Goal: Transaction & Acquisition: Purchase product/service

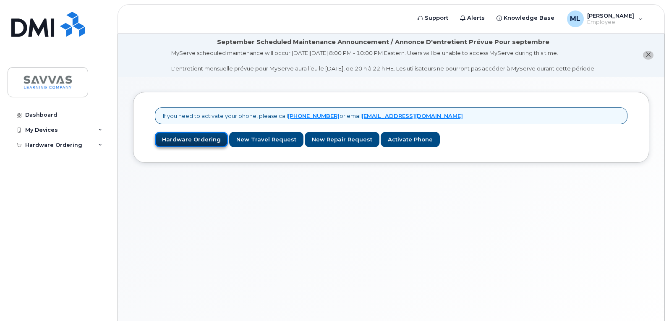
click at [207, 140] on link "Hardware Ordering" at bounding box center [191, 140] width 73 height 16
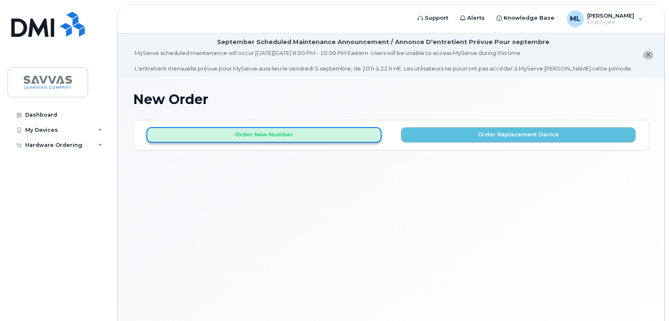
click at [284, 135] on button "Order New Number" at bounding box center [263, 135] width 235 height 16
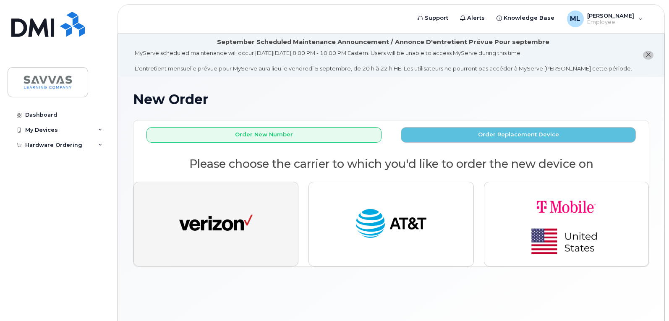
click at [221, 223] on img "button" at bounding box center [215, 224] width 73 height 38
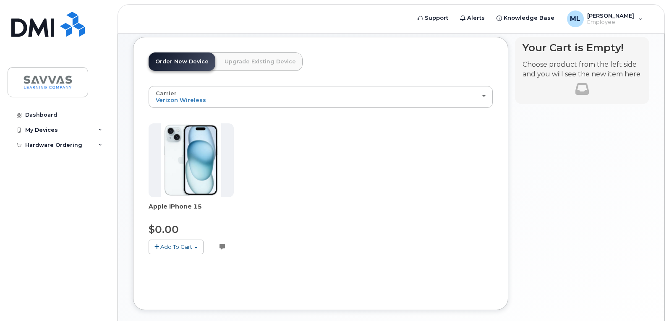
scroll to position [84, 0]
click at [191, 244] on span "Add To Cart" at bounding box center [176, 246] width 32 height 7
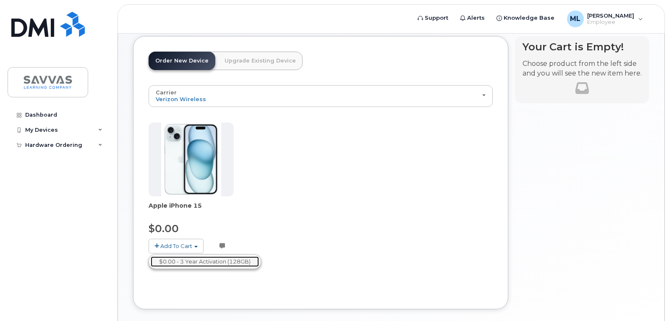
click at [217, 259] on link "$0.00 - 3 Year Activation (128GB)" at bounding box center [205, 261] width 108 height 10
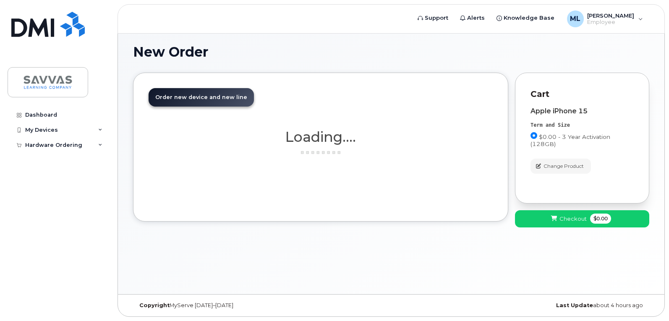
scroll to position [47, 0]
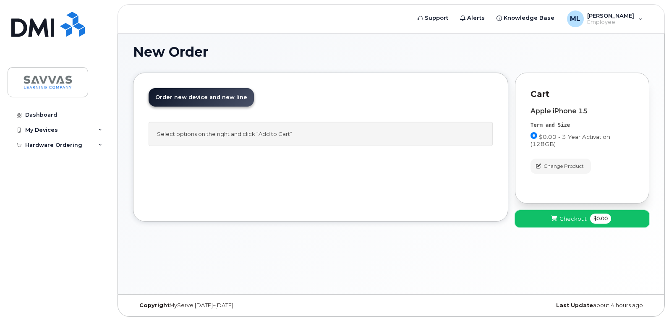
click at [575, 223] on button "Checkout $0.00" at bounding box center [582, 218] width 134 height 17
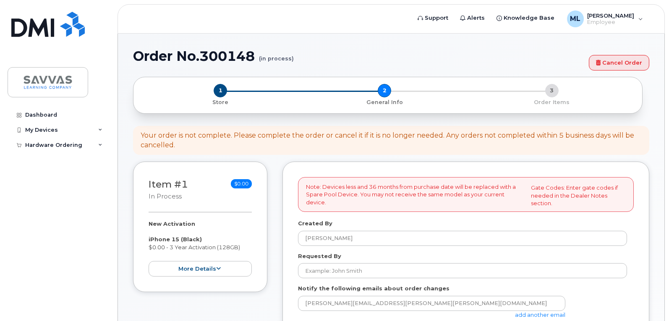
select select
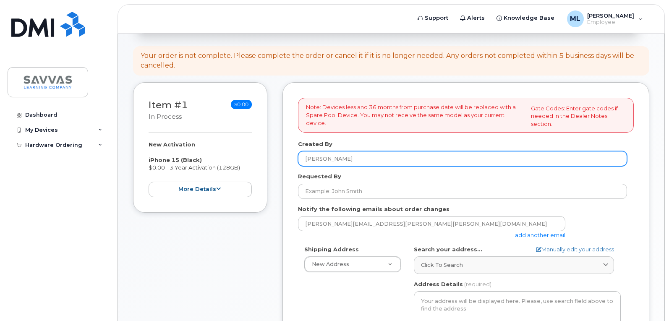
scroll to position [126, 0]
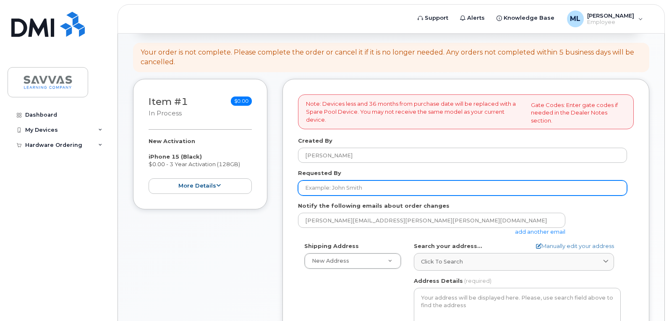
click at [400, 189] on input "Requested By" at bounding box center [462, 187] width 329 height 15
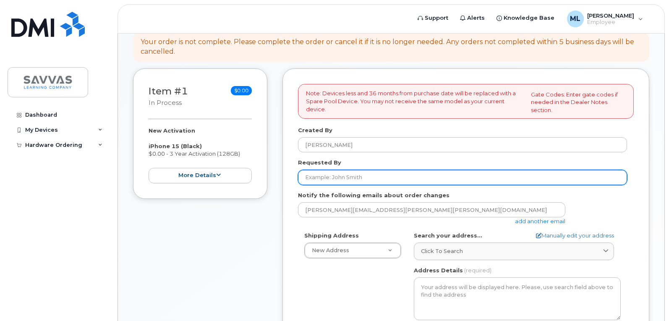
scroll to position [210, 0]
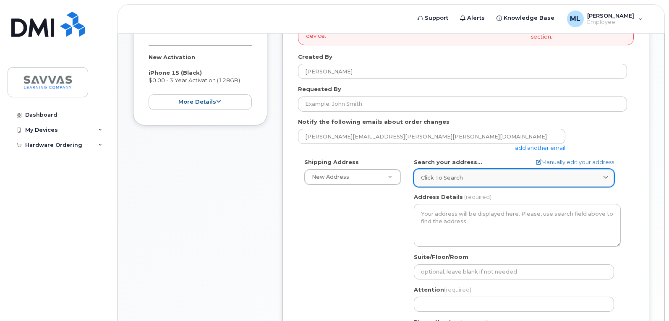
click at [465, 179] on div "Click to search" at bounding box center [514, 178] width 186 height 8
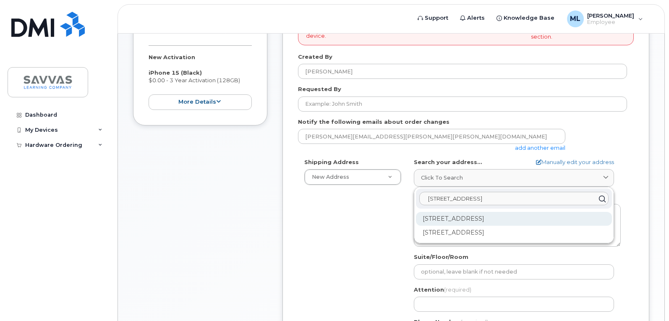
type input "[STREET_ADDRESS]"
click at [506, 217] on div "[STREET_ADDRESS]" at bounding box center [514, 219] width 196 height 14
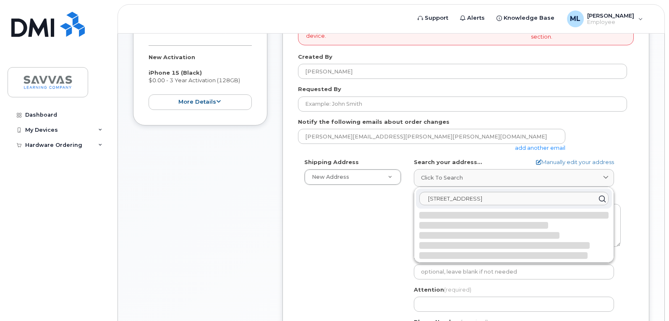
select select
type textarea "[STREET_ADDRESS]"
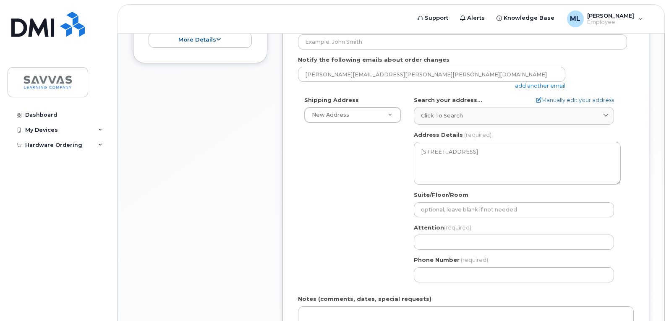
scroll to position [294, 0]
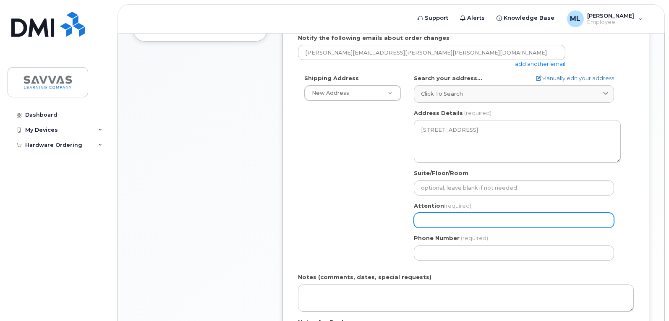
click at [470, 225] on input "Attention (required)" at bounding box center [514, 220] width 200 height 15
select select
type input "M"
select select
type input "Mar"
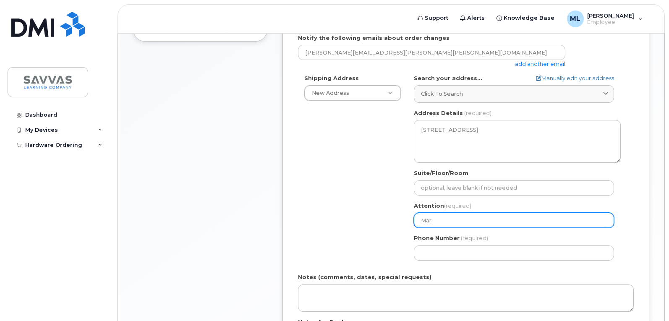
select select
type input "[PERSON_NAME]"
select select
type input "[PERSON_NAME]"
select select
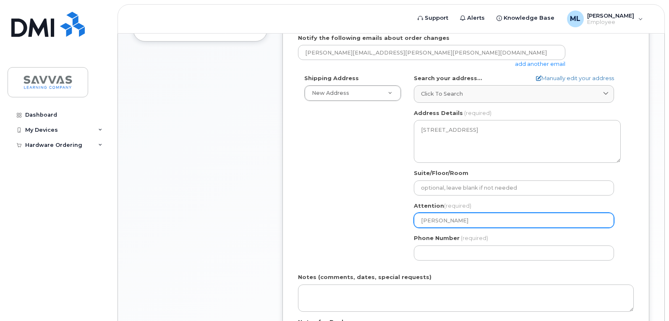
type input "MarciL"
select select
type input "[PERSON_NAME]"
select select
type input "MarciLew"
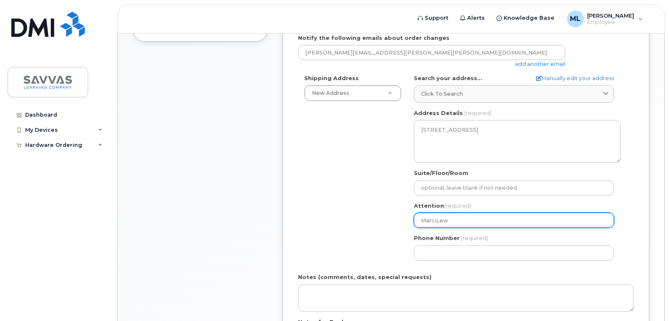
select select
type input "MarciLewi"
select select
type input "MarciLewis"
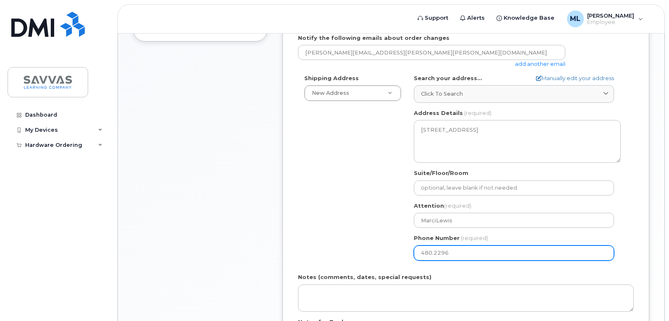
type input "480.22967"
select select
type input "480.229679"
select select
click at [446, 252] on input "480.2296792" at bounding box center [514, 253] width 200 height 15
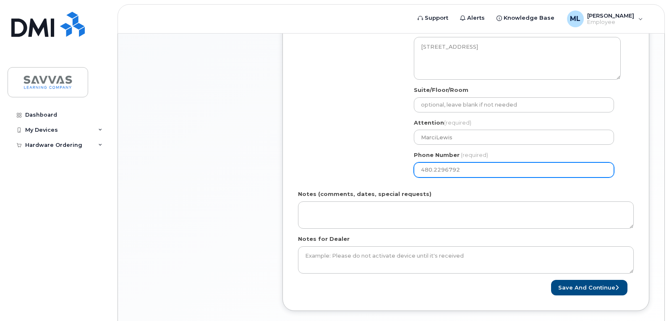
scroll to position [378, 0]
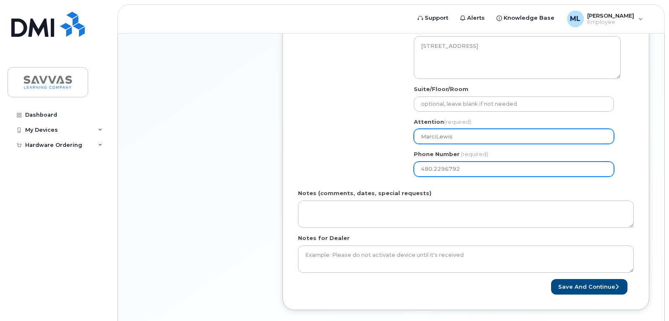
type input "480.2296792"
click at [435, 136] on input "MarciLewis" at bounding box center [514, 136] width 200 height 15
select select
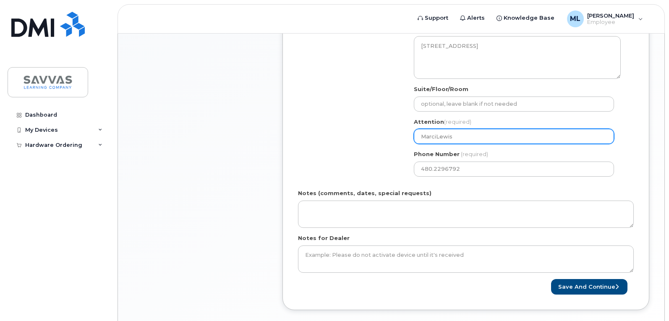
type input "[PERSON_NAME]"
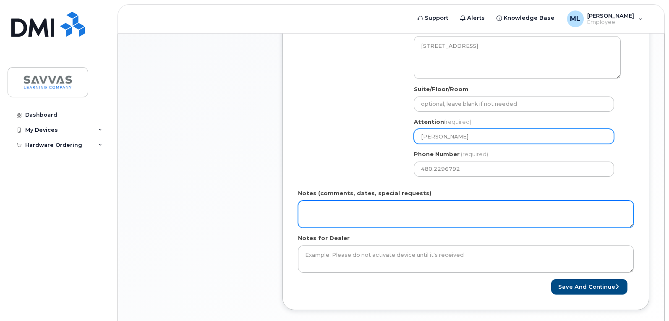
select select
type input "[PERSON_NAME]"
select select
type input "[PERSON_NAME]"
click at [322, 212] on textarea "Notes (comments, dates, special requests)" at bounding box center [466, 215] width 336 height 28
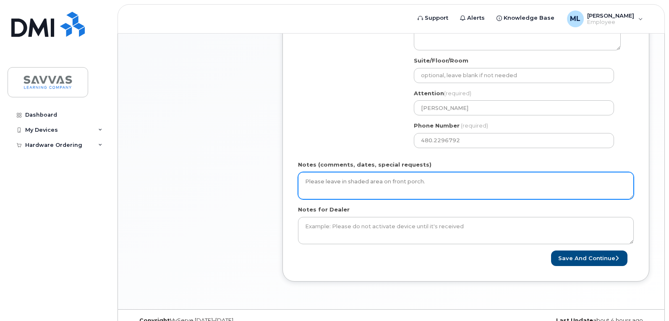
scroll to position [421, 0]
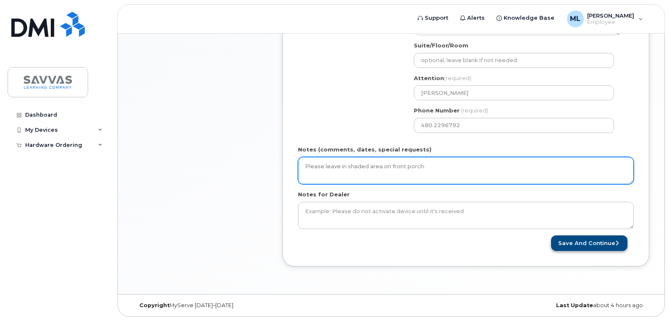
type textarea "Please leave in shaded area on front porch."
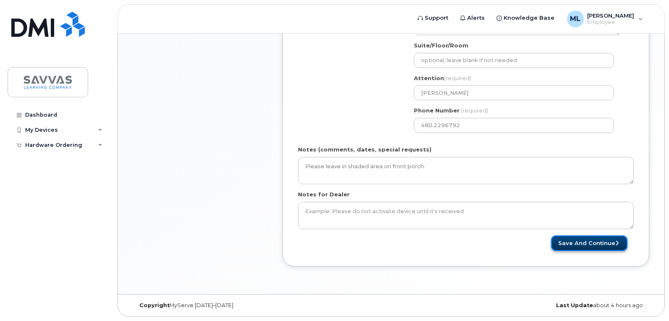
click at [590, 240] on button "Save and Continue" at bounding box center [589, 243] width 76 height 16
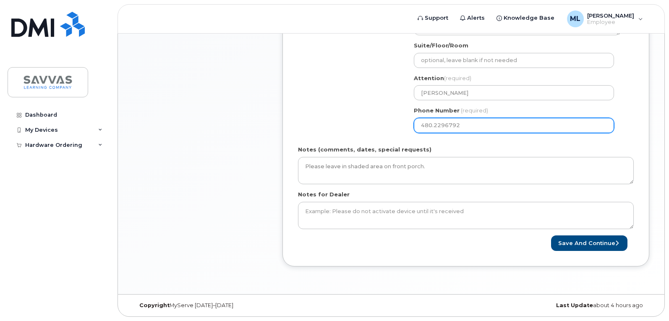
click at [423, 125] on input "480.2296792" at bounding box center [514, 125] width 200 height 15
click at [422, 127] on input "480.2296792" at bounding box center [514, 125] width 200 height 15
click at [431, 124] on input "480.2296792" at bounding box center [514, 125] width 200 height 15
click at [447, 125] on input "Phone Number" at bounding box center [514, 125] width 200 height 15
click at [438, 127] on input "Phone Number" at bounding box center [514, 125] width 200 height 15
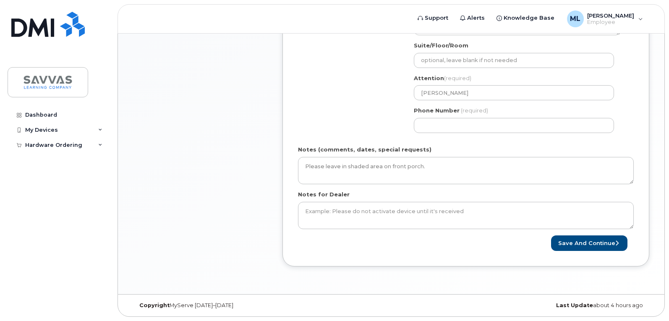
click at [599, 240] on button "Save and Continue" at bounding box center [589, 243] width 76 height 16
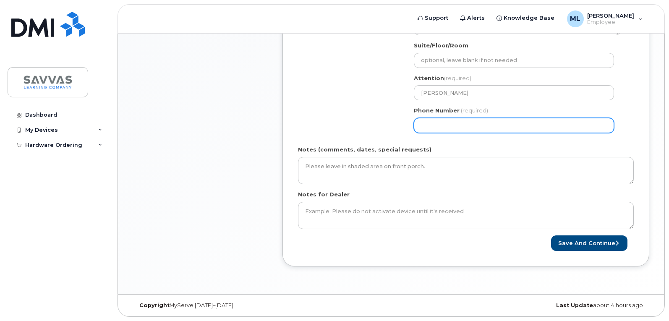
click at [475, 126] on input "Phone Number" at bounding box center [514, 125] width 200 height 15
type input "4"
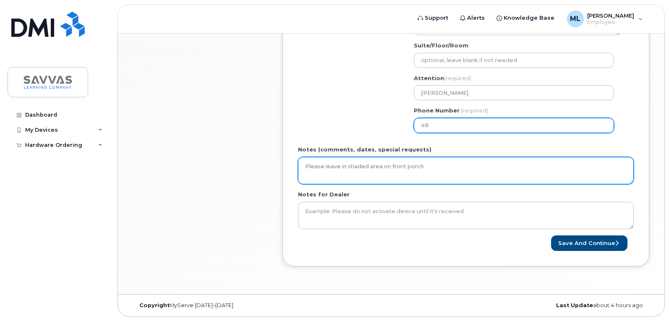
type input "480"
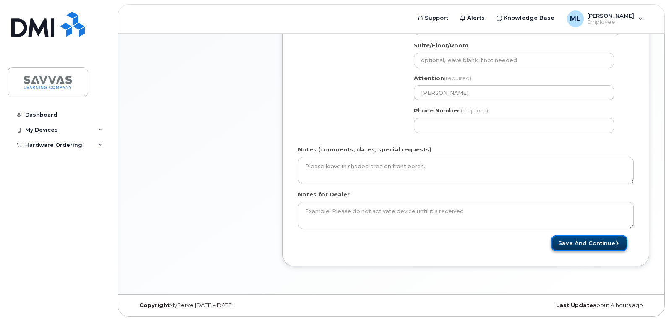
click at [612, 236] on button "Save and Continue" at bounding box center [589, 243] width 76 height 16
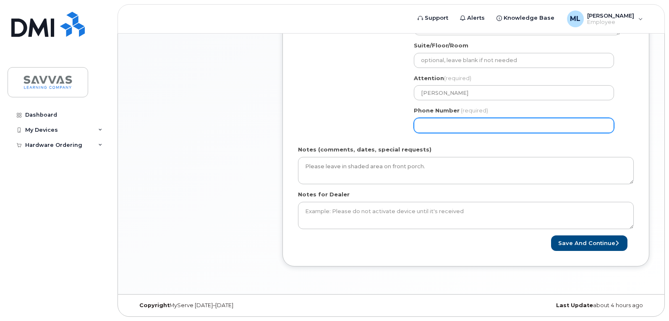
click at [433, 125] on input "Phone Number" at bounding box center [514, 125] width 200 height 15
click at [434, 125] on input "Phone Number" at bounding box center [514, 125] width 200 height 15
click at [447, 125] on input "Phone Number" at bounding box center [514, 125] width 200 height 15
select select
type input "4802296792"
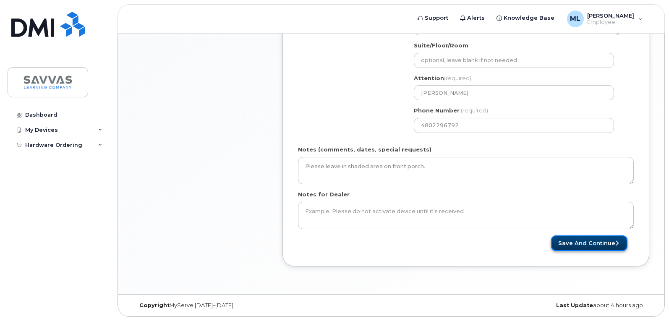
click at [601, 246] on button "Save and Continue" at bounding box center [589, 243] width 76 height 16
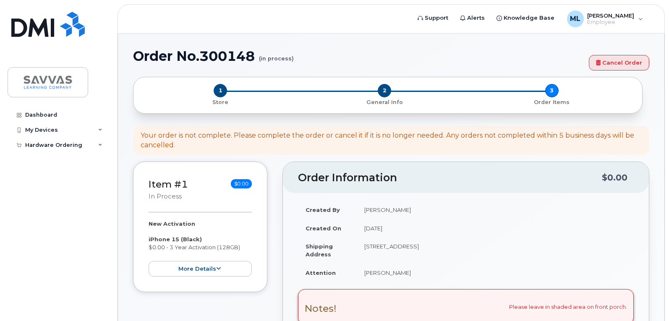
select select
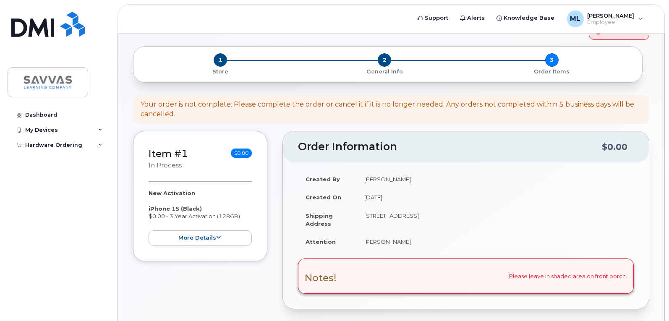
scroll to position [84, 0]
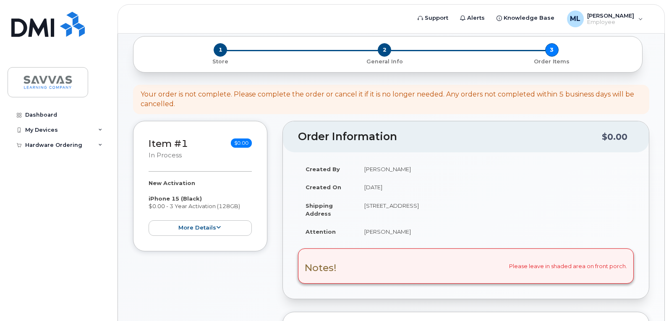
click at [361, 272] on div "Notes! Please leave in shaded area on front porch." at bounding box center [466, 265] width 336 height 35
click at [626, 263] on div "Notes! Please leave in shaded area on front porch." at bounding box center [466, 265] width 336 height 35
click at [337, 261] on div "Notes! Please leave in shaded area on front porch." at bounding box center [466, 265] width 336 height 35
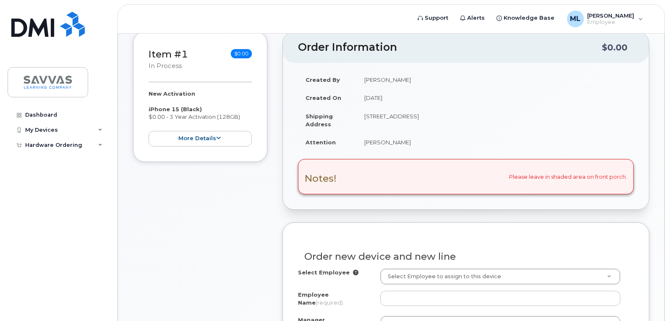
scroll to position [210, 0]
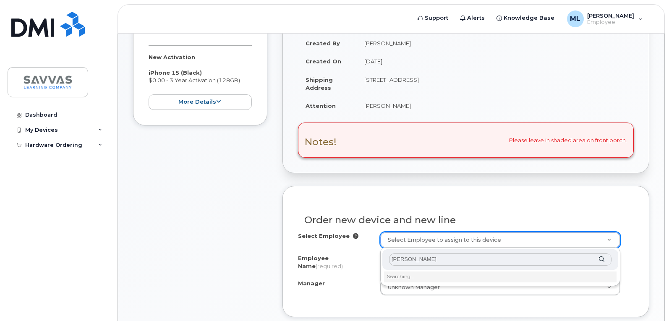
type input "[PERSON_NAME]"
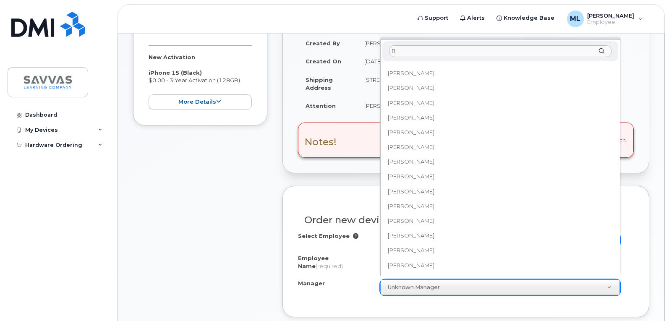
scroll to position [0, 0]
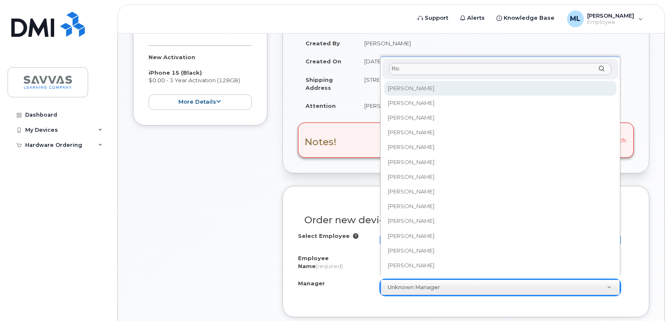
type input "Rich"
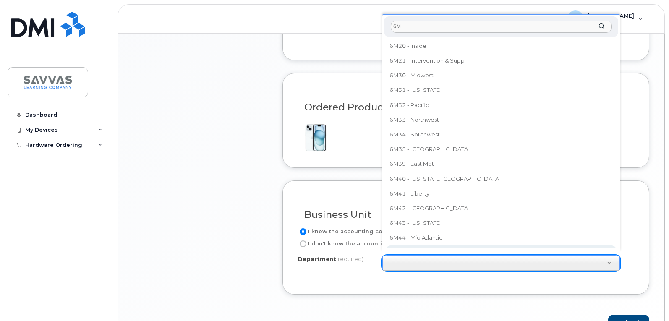
scroll to position [8, 0]
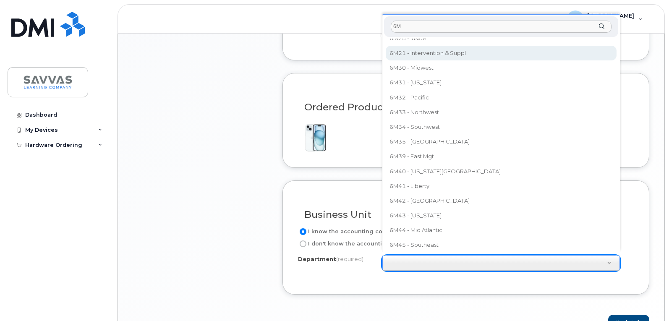
type input "6M"
select select "6M21 - Intervention & Suppl"
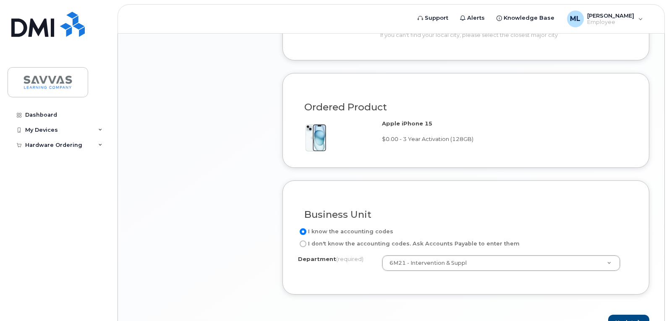
click at [495, 275] on div "Department (required) 6M21 - Intervention & Suppl 3K53 - Math 3K56 - Literacy 3…" at bounding box center [466, 267] width 336 height 24
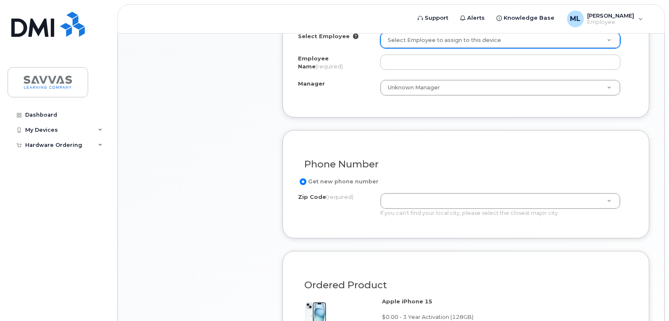
scroll to position [378, 0]
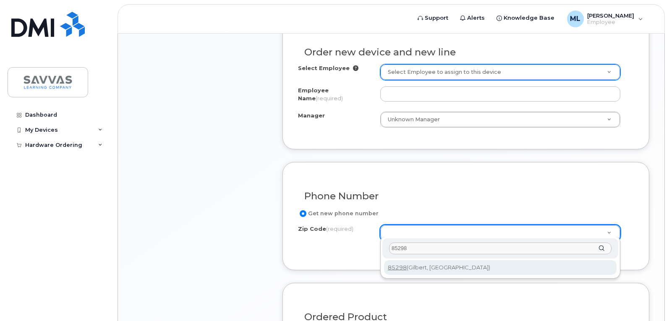
type input "85298"
type input "85298 (Gilbert, AZ)"
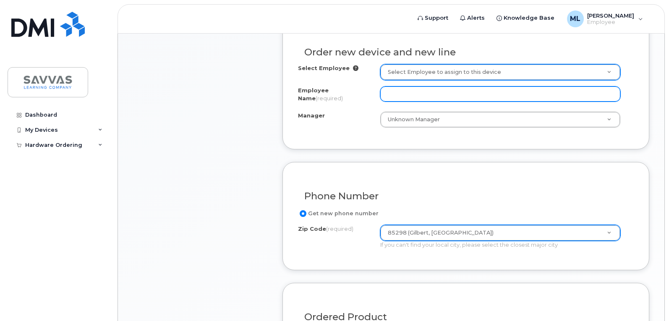
click at [417, 95] on input "Employee Name (required)" at bounding box center [500, 93] width 240 height 15
type input "[PERSON_NAME]"
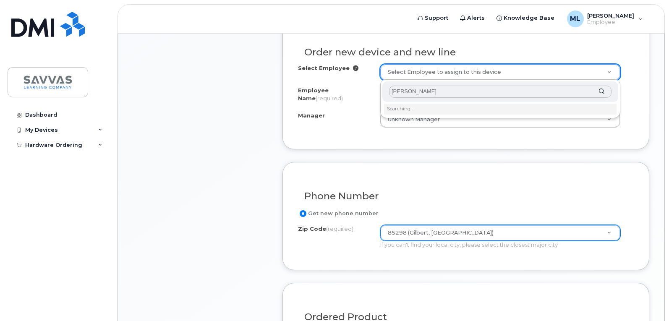
type input "[PERSON_NAME]"
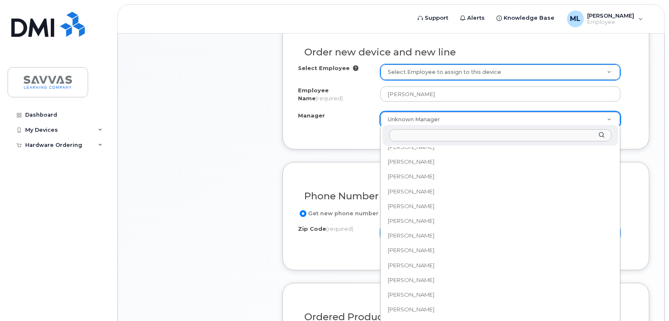
scroll to position [5303, 0]
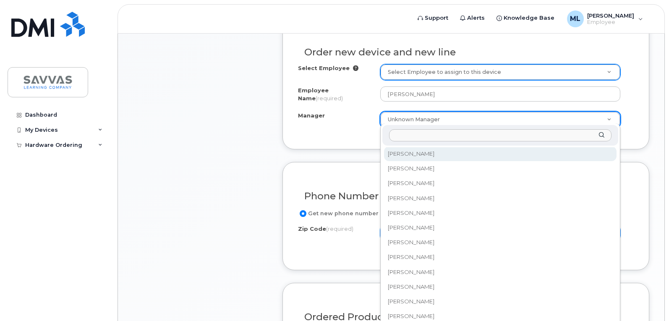
click at [422, 140] on input "Manager" at bounding box center [500, 135] width 222 height 12
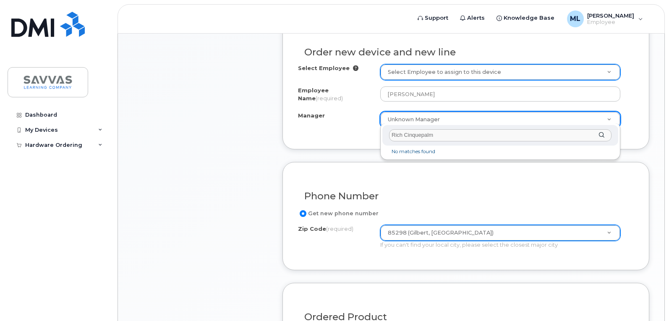
type input "Rich Cinquepalmi"
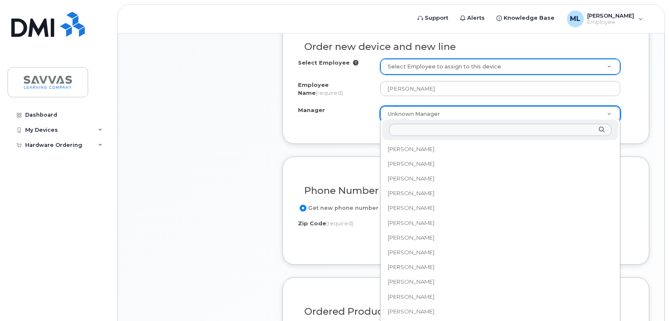
scroll to position [5309, 0]
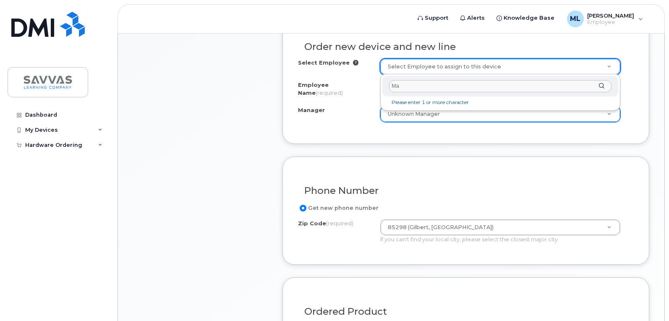
type input "M"
type input "[PERSON_NAME]"
